Goal: Transaction & Acquisition: Purchase product/service

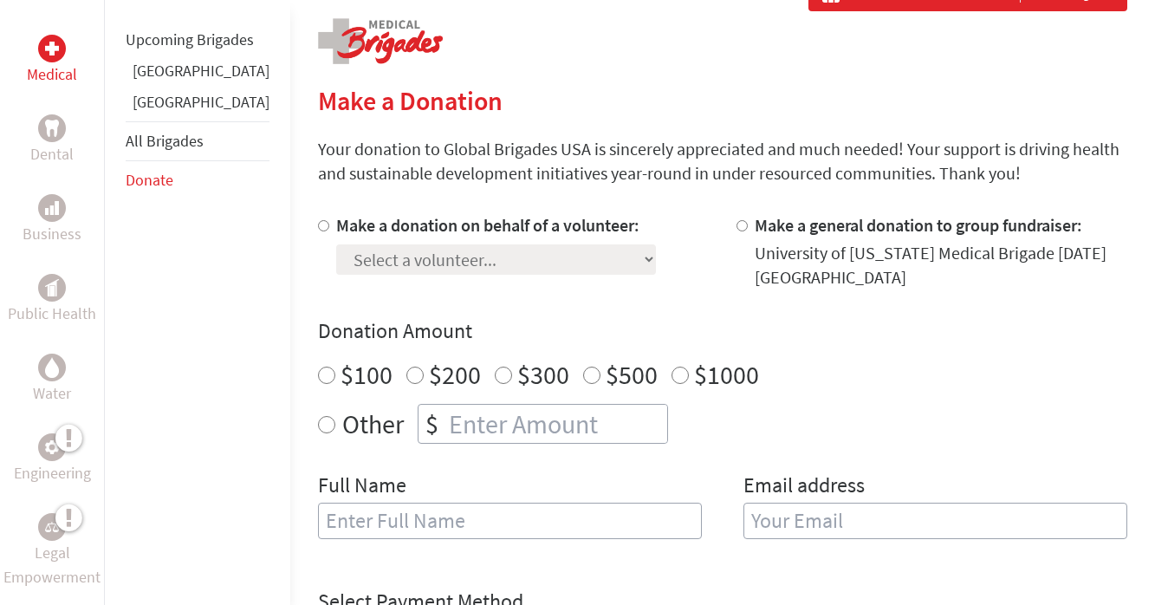
scroll to position [433, 0]
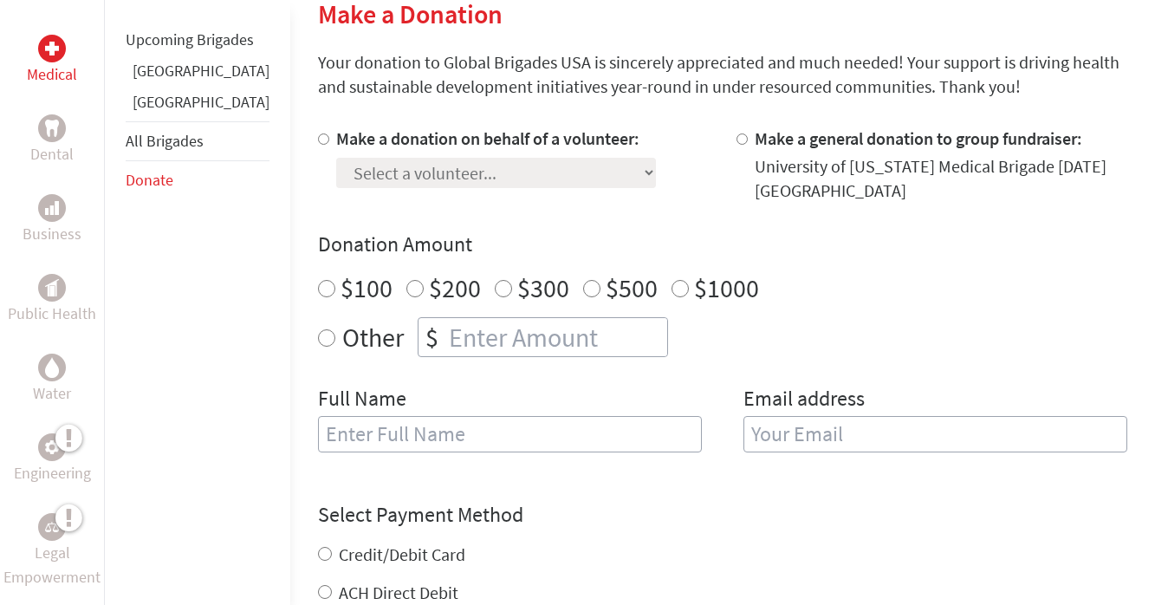
radio input "true"
click at [445, 334] on input "number" at bounding box center [556, 337] width 222 height 38
type input "25"
click at [398, 435] on input "text" at bounding box center [510, 434] width 384 height 36
type input "[PERSON_NAME]"
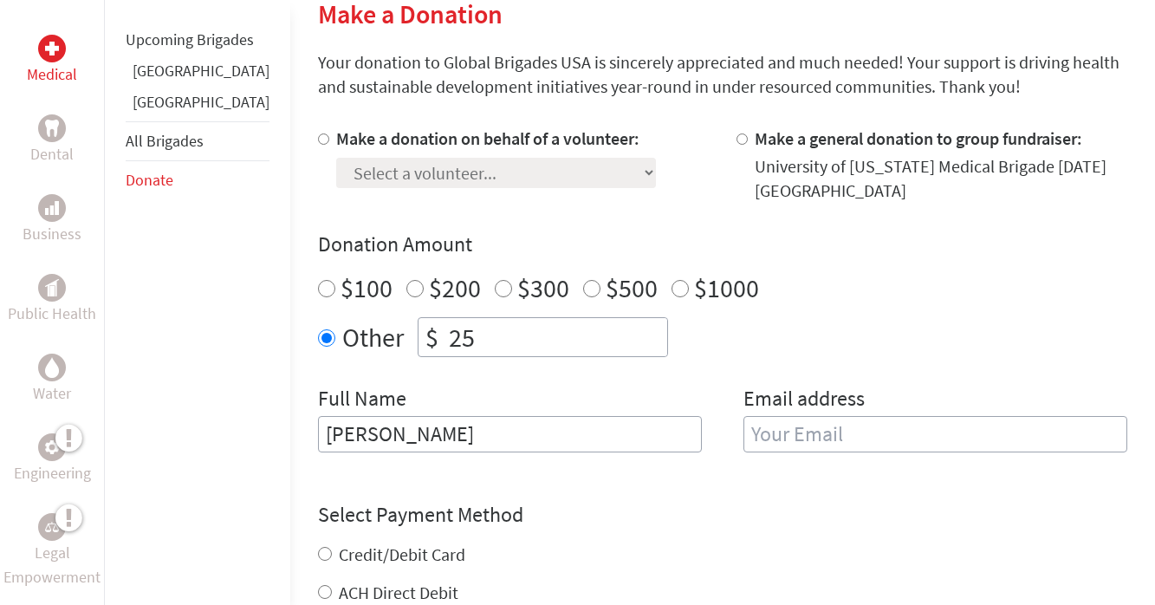
click at [800, 428] on input "email" at bounding box center [936, 434] width 384 height 36
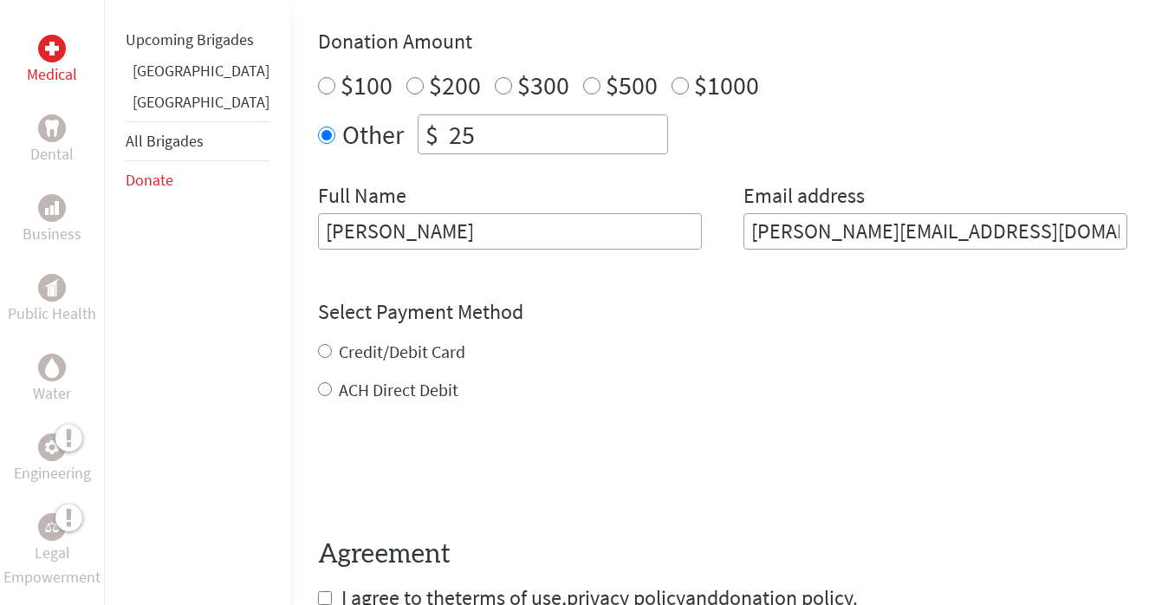
scroll to position [607, 0]
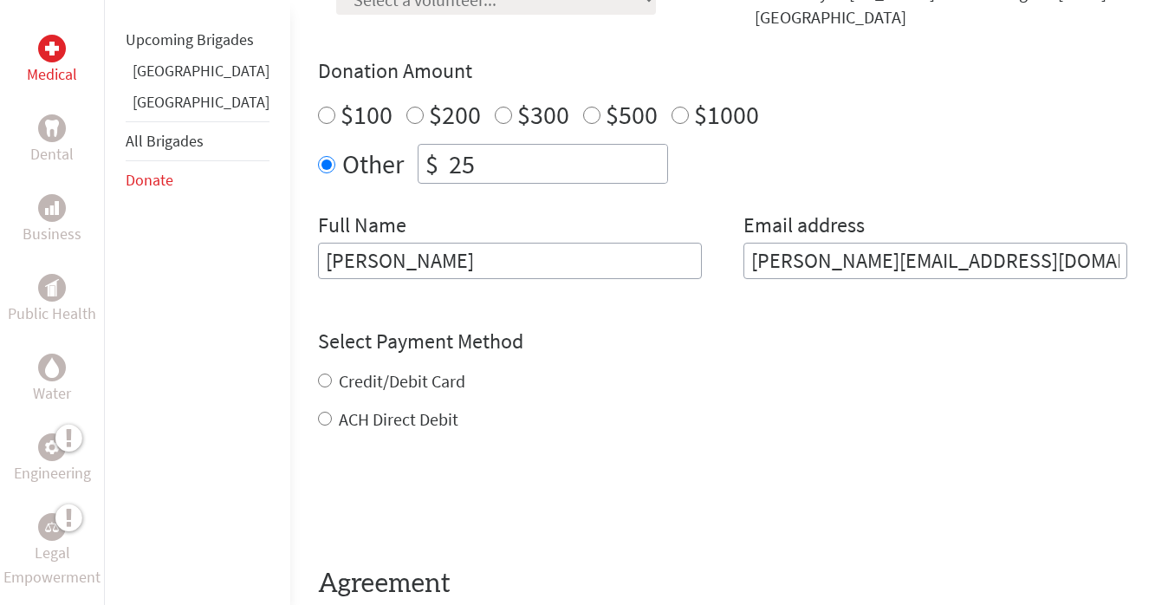
type input "[PERSON_NAME][EMAIL_ADDRESS][DOMAIN_NAME]"
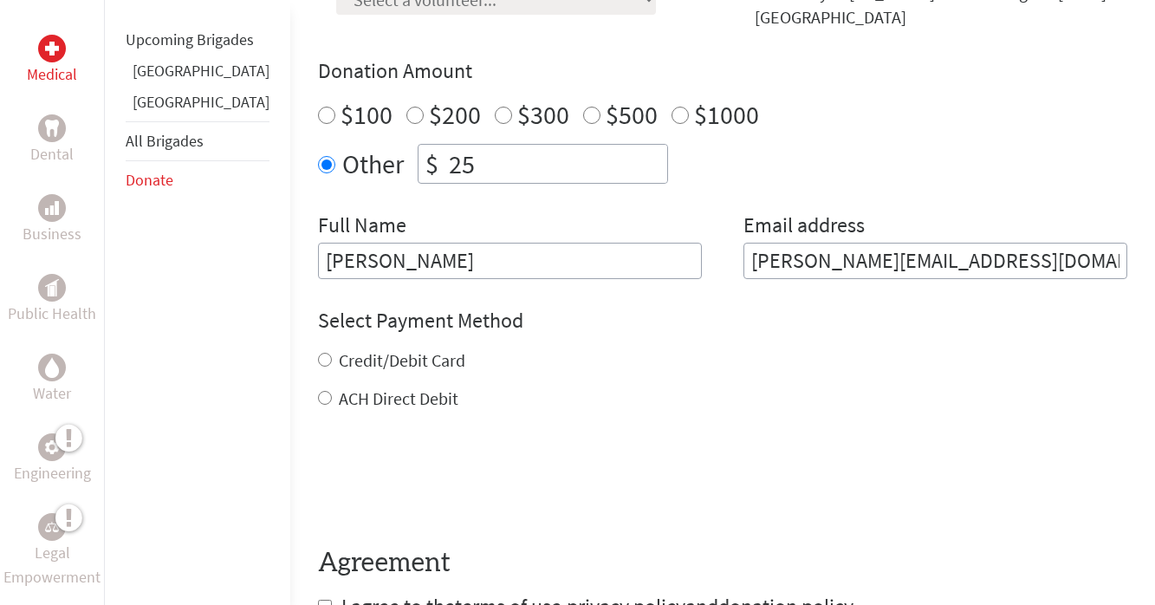
click at [318, 380] on div "Credit/Debit Card ACH Direct Debit" at bounding box center [722, 379] width 809 height 62
click at [318, 357] on input "Credit/Debit Card" at bounding box center [325, 360] width 14 height 14
radio input "true"
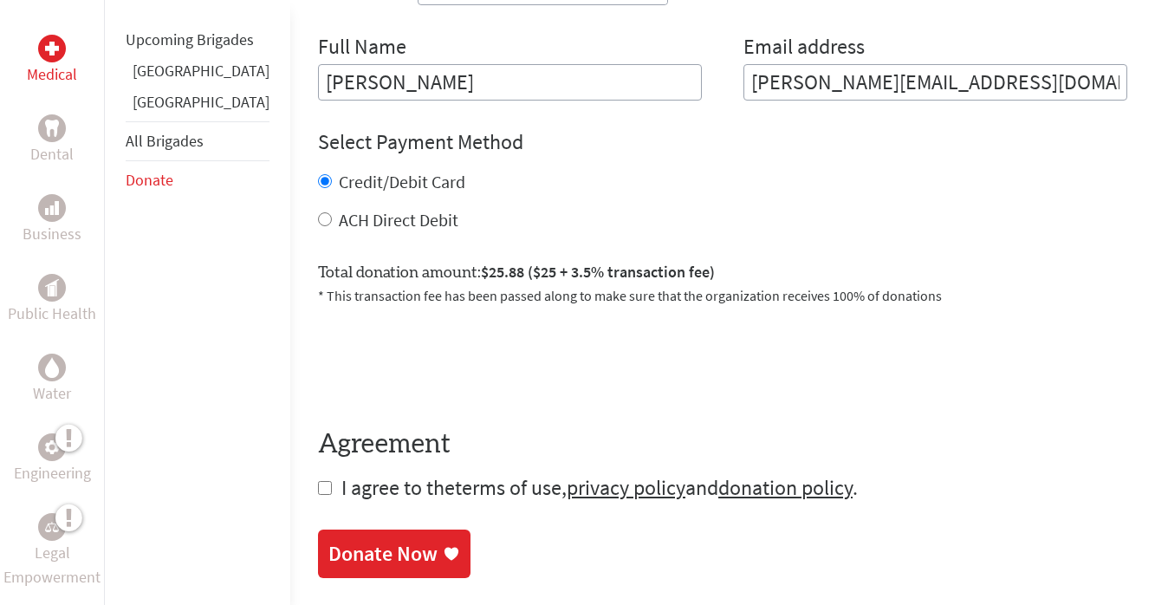
scroll to position [867, 0]
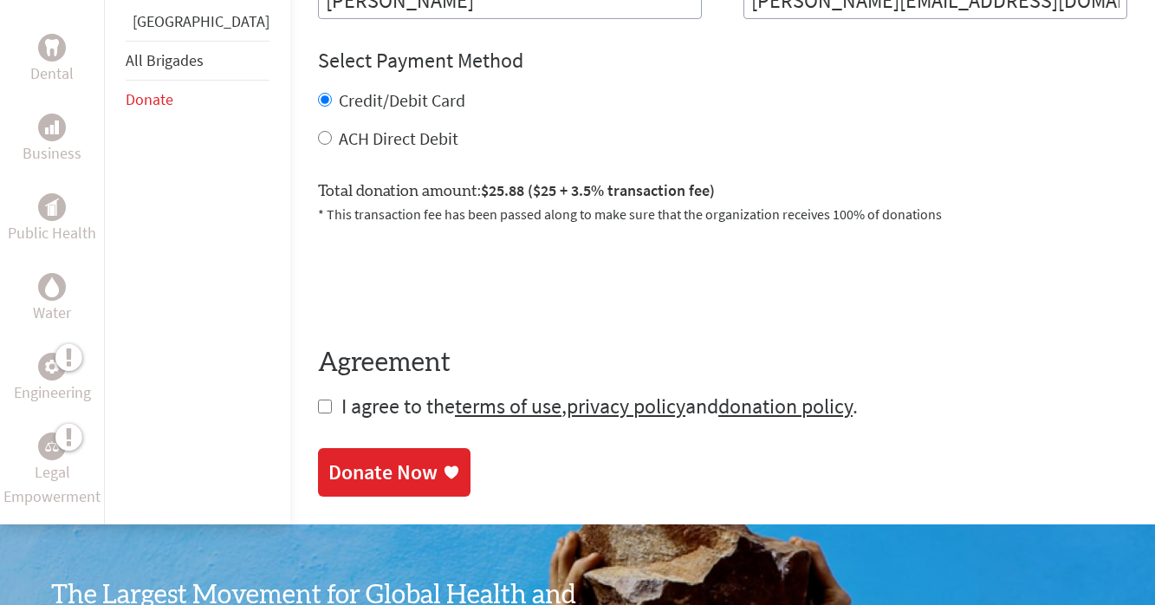
click at [318, 406] on input "checkbox" at bounding box center [325, 406] width 14 height 14
checkbox input "true"
click at [344, 470] on div "Donate Now" at bounding box center [382, 474] width 109 height 28
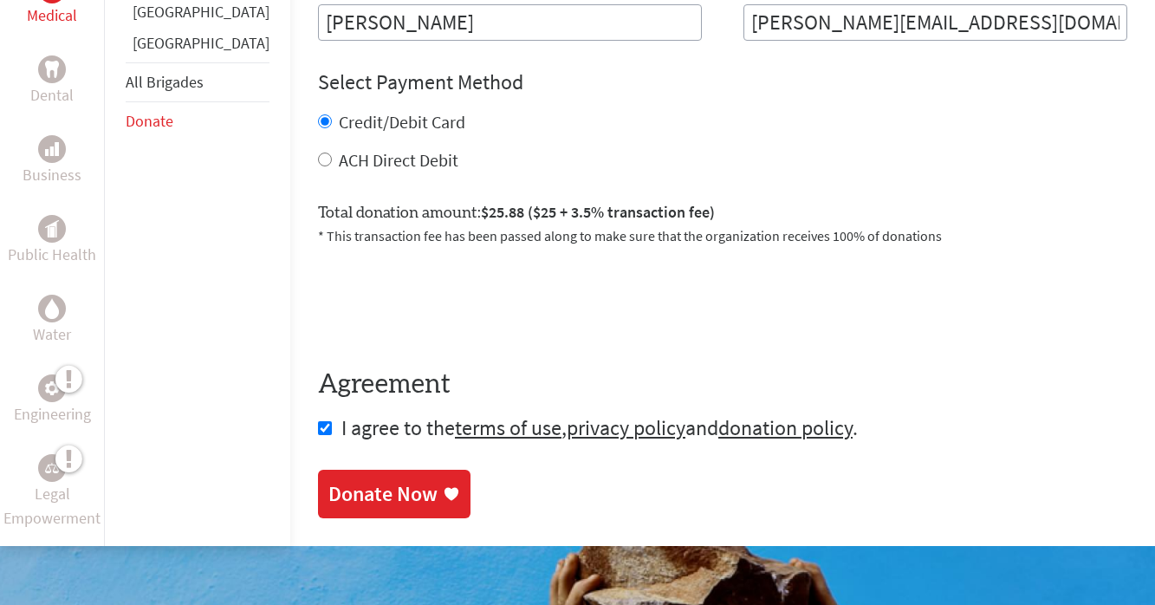
scroll to position [906, 0]
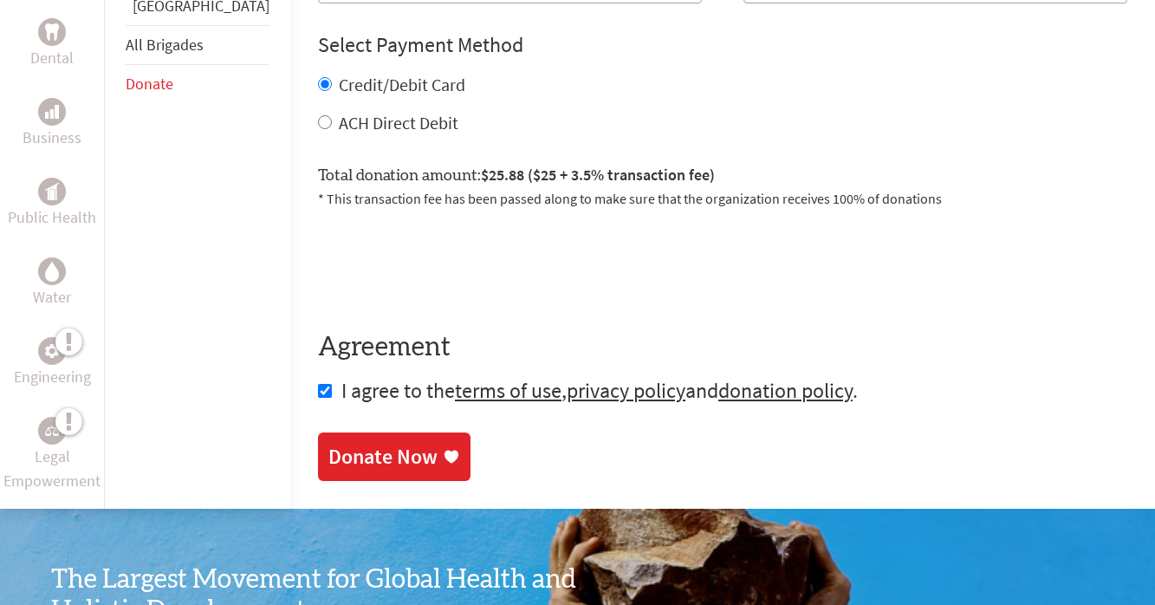
drag, startPoint x: 328, startPoint y: 449, endPoint x: 738, endPoint y: 59, distance: 565.7
click at [328, 451] on div "Donate Now" at bounding box center [382, 457] width 109 height 28
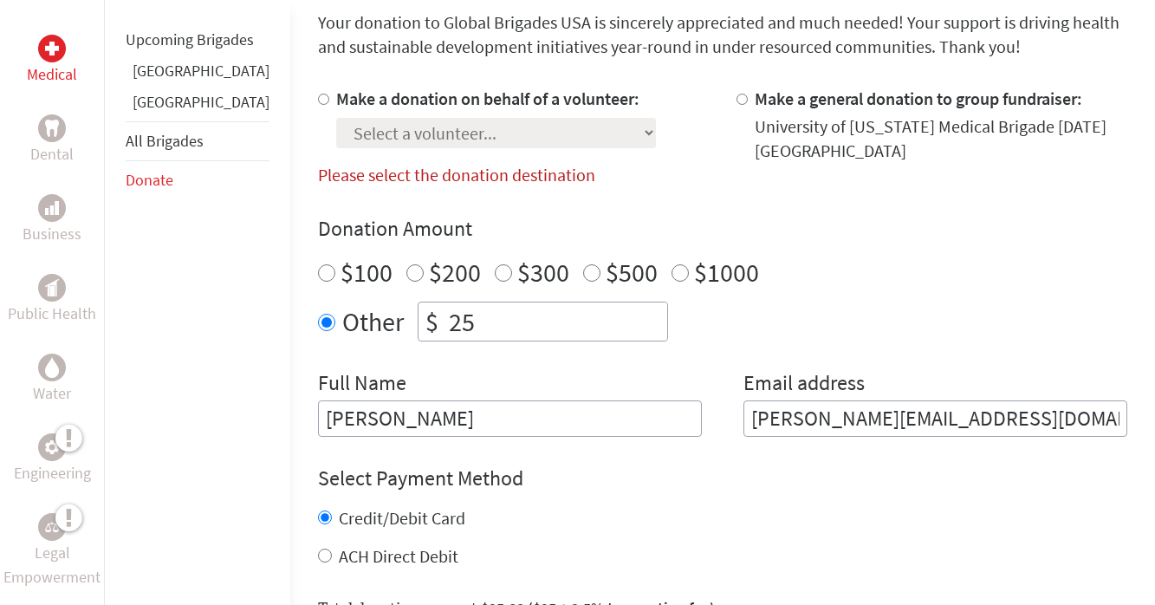
scroll to position [386, 0]
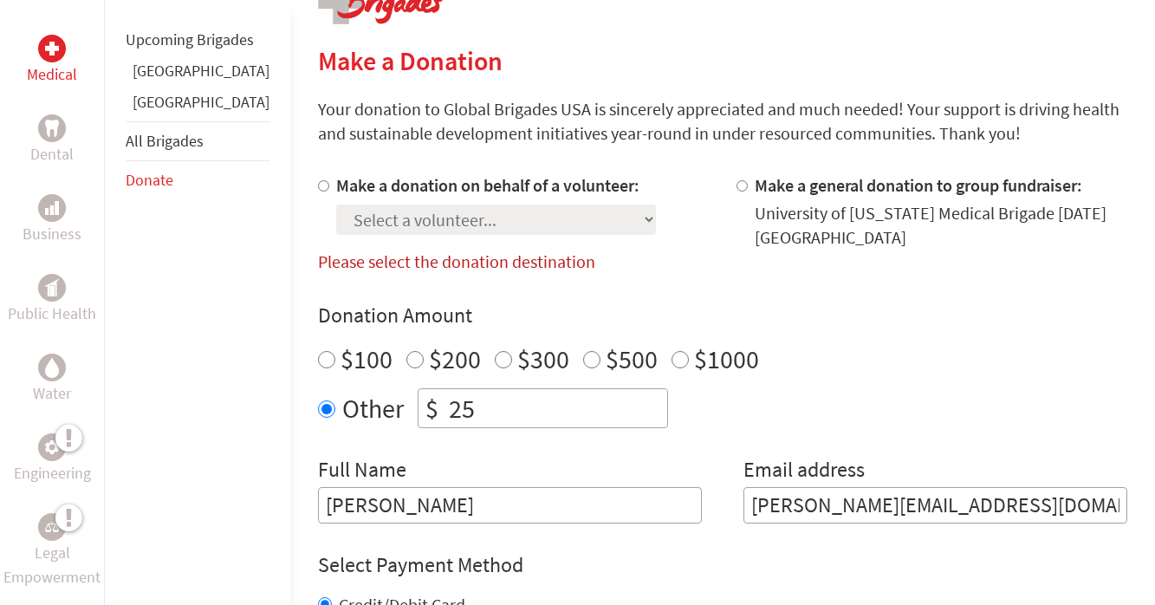
click at [472, 262] on label "Please select the donation destination" at bounding box center [456, 261] width 277 height 22
click at [318, 181] on input "Make a donation on behalf of a volunteer:" at bounding box center [323, 185] width 11 height 11
radio input "true"
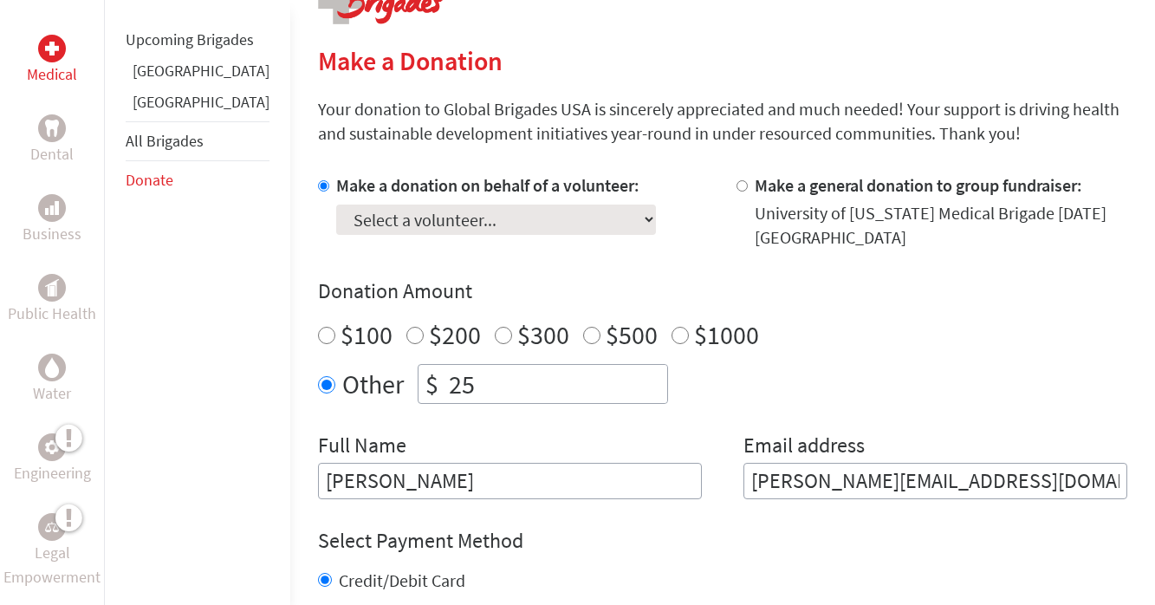
click at [494, 218] on select "Select a volunteer... [PERSON_NAME] [PERSON_NAME] [PERSON_NAME] [PERSON_NAME] […" at bounding box center [496, 220] width 320 height 30
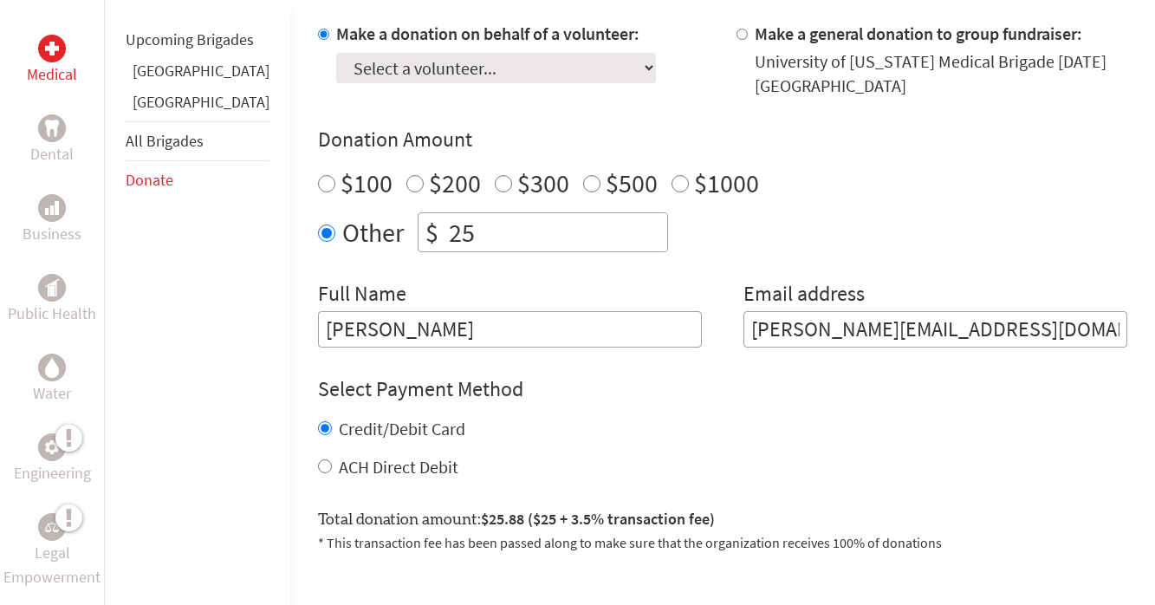
scroll to position [503, 0]
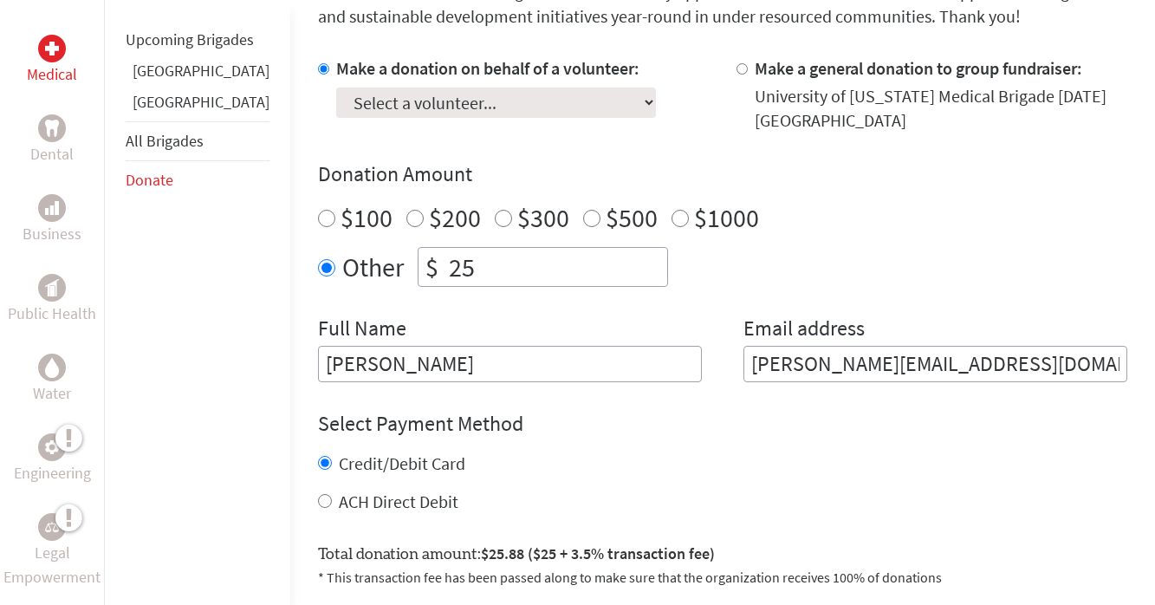
click at [493, 103] on select "Select a volunteer... [PERSON_NAME] [PERSON_NAME] [PERSON_NAME] [PERSON_NAME] […" at bounding box center [496, 103] width 320 height 30
select select "4409BCD0-1FCF-11F0-B3BE-42010A8A0038"
click at [336, 88] on select "Select a volunteer... [PERSON_NAME] [PERSON_NAME] [PERSON_NAME] [PERSON_NAME] […" at bounding box center [496, 103] width 320 height 30
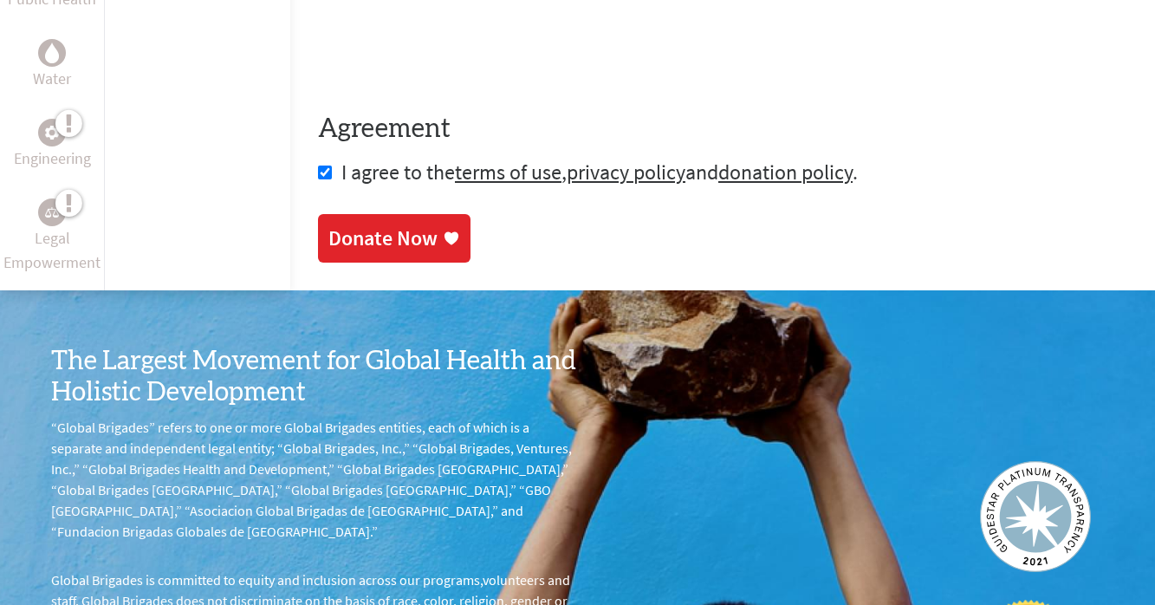
scroll to position [1110, 0]
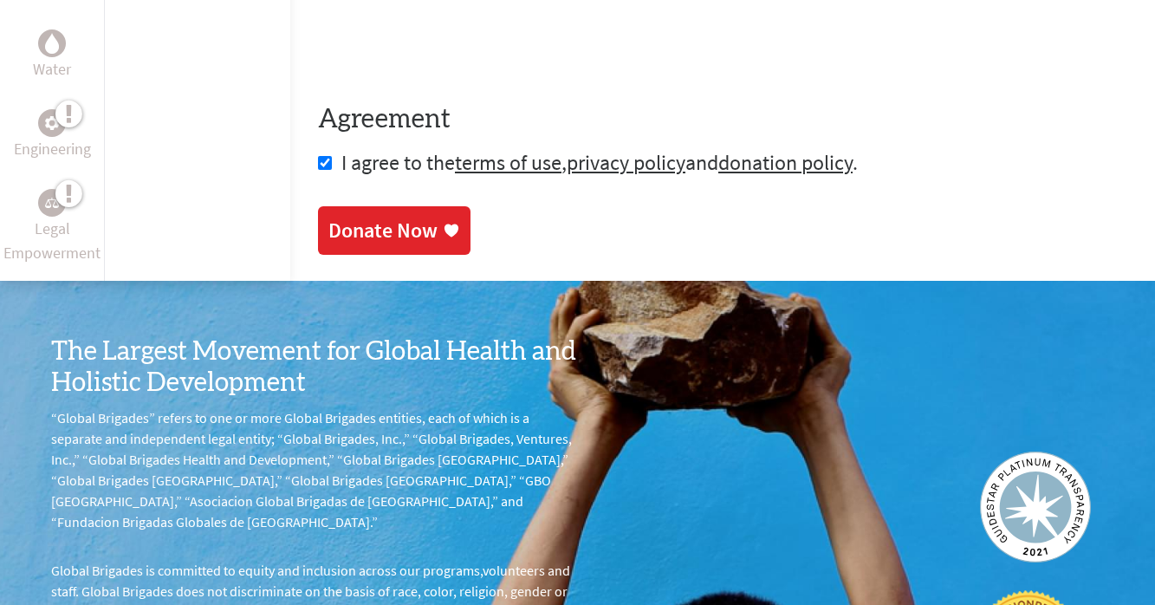
click at [342, 231] on div "Donate Now" at bounding box center [382, 231] width 109 height 28
